Goal: Transaction & Acquisition: Book appointment/travel/reservation

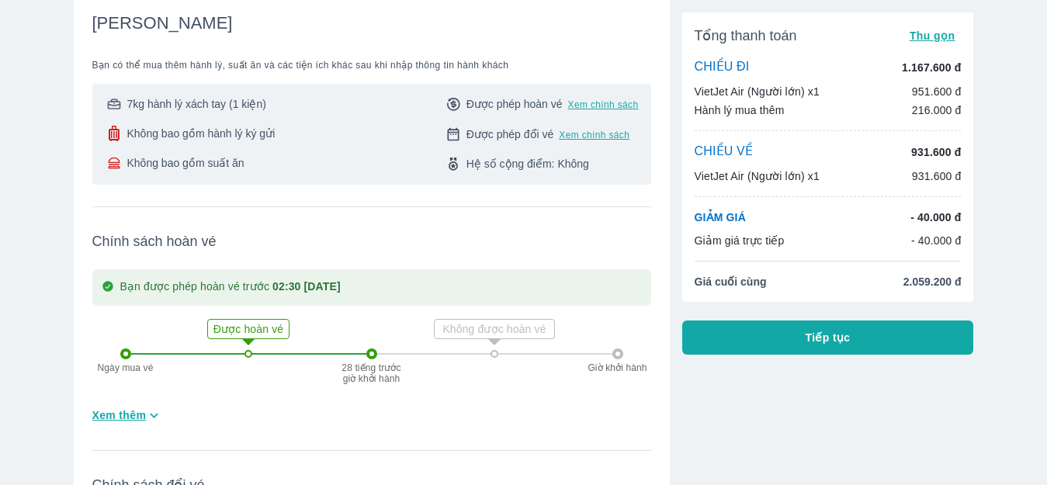
scroll to position [233, 0]
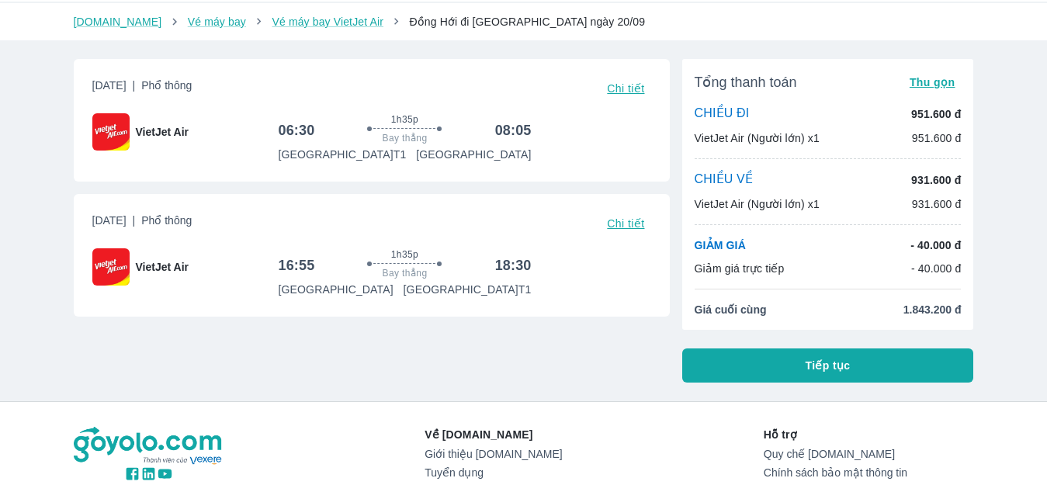
scroll to position [78, 0]
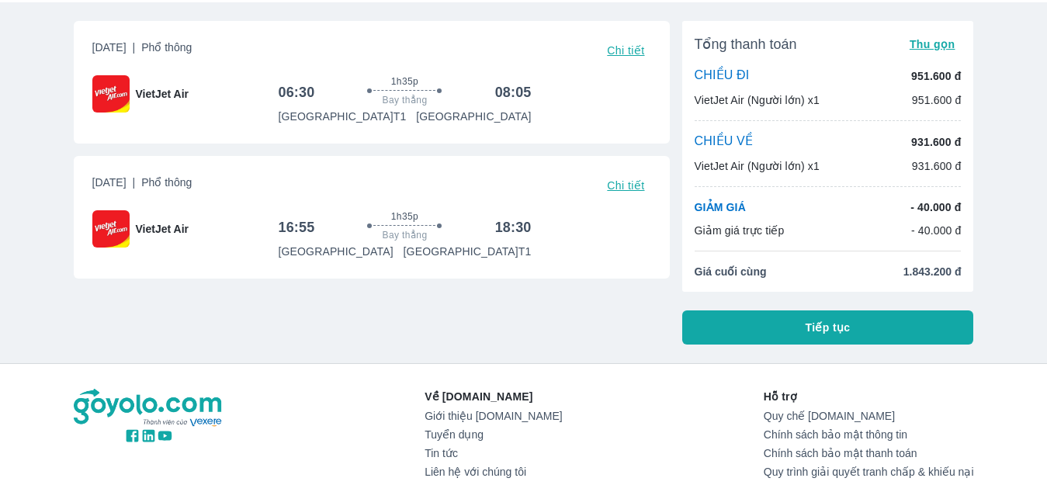
click at [781, 314] on button "Tiếp tục" at bounding box center [828, 327] width 292 height 34
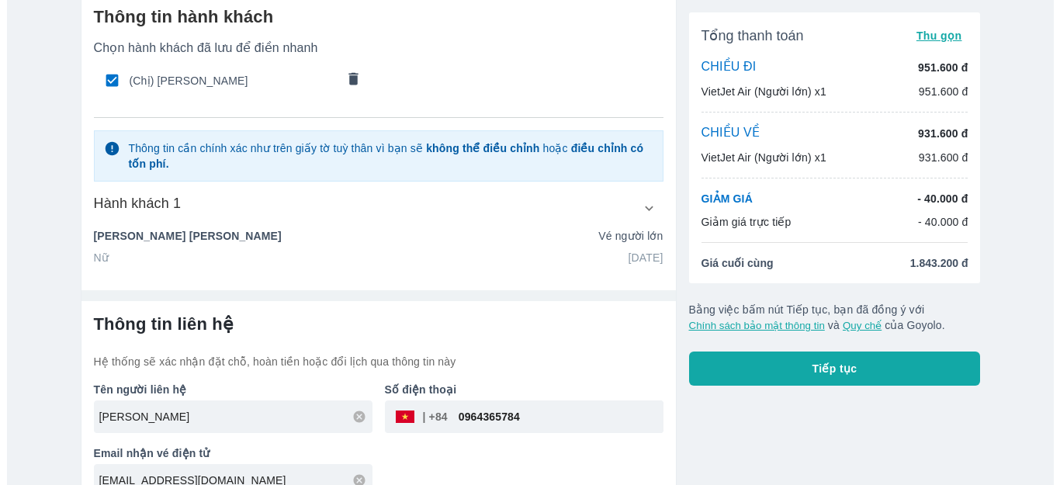
scroll to position [92, 0]
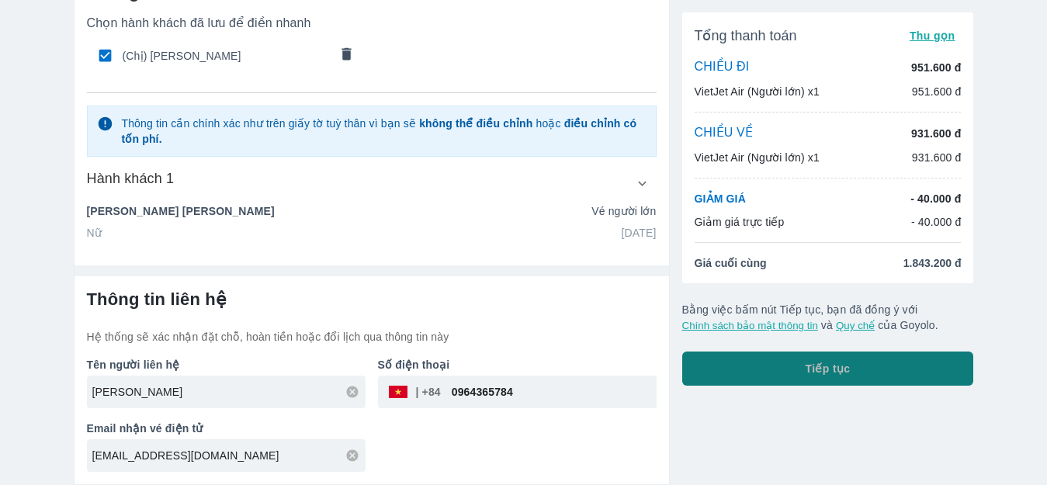
click at [794, 375] on button "Tiếp tục" at bounding box center [828, 369] width 292 height 34
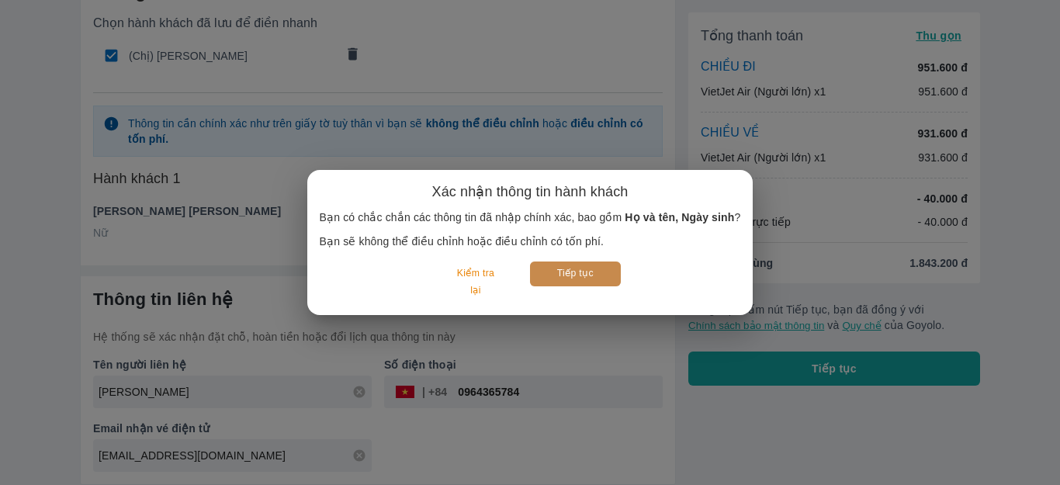
click at [613, 278] on button "Tiếp tục" at bounding box center [575, 273] width 91 height 24
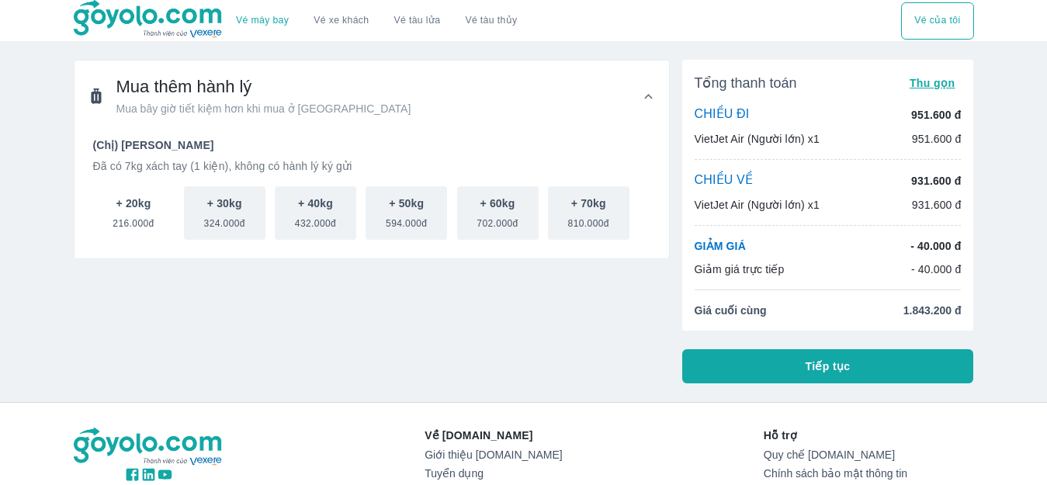
click at [139, 216] on span "216.000đ" at bounding box center [133, 220] width 41 height 19
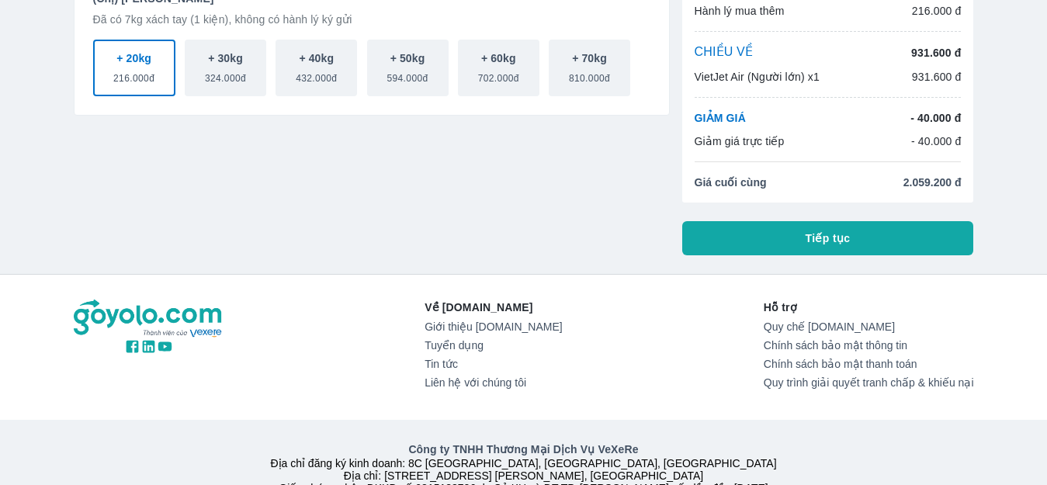
scroll to position [69, 0]
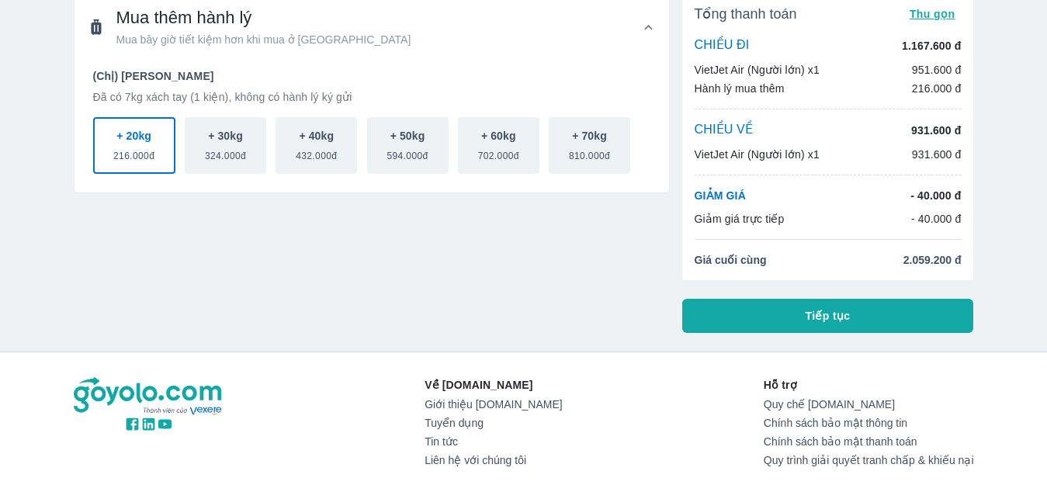
click at [766, 156] on p "VietJet Air (Người lớn) x1" at bounding box center [756, 155] width 125 height 16
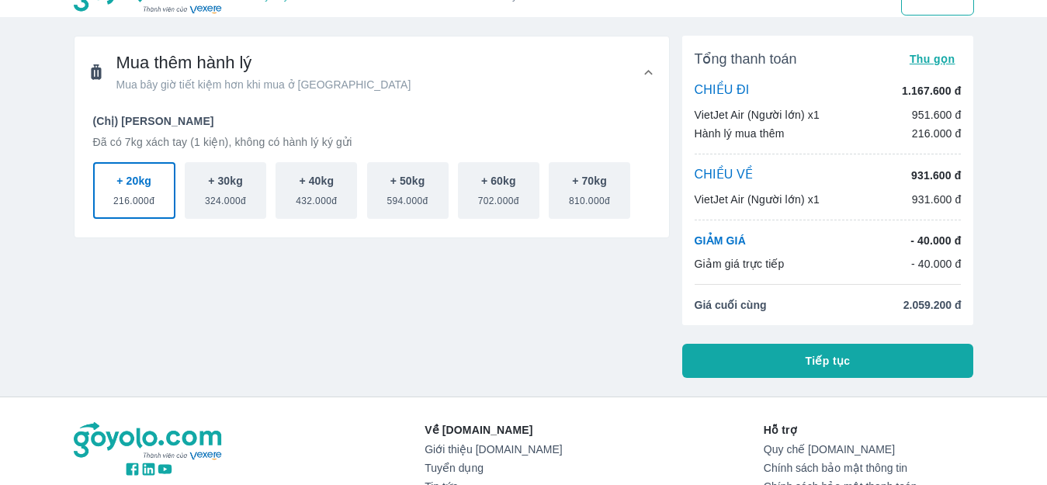
scroll to position [0, 0]
